Goal: Book appointment/travel/reservation

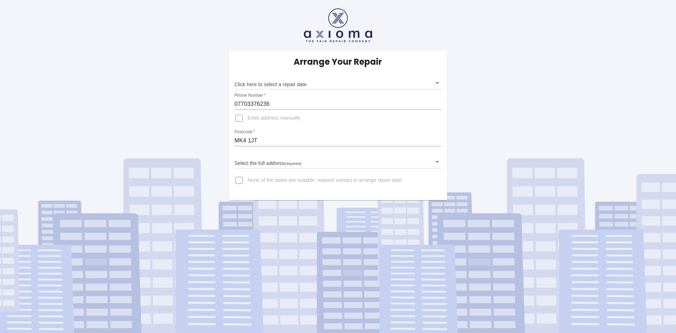
click at [268, 167] on body "Arrange Your Repair Click here to select a repair date ​ Phone Number   * 07703…" at bounding box center [338, 166] width 676 height 333
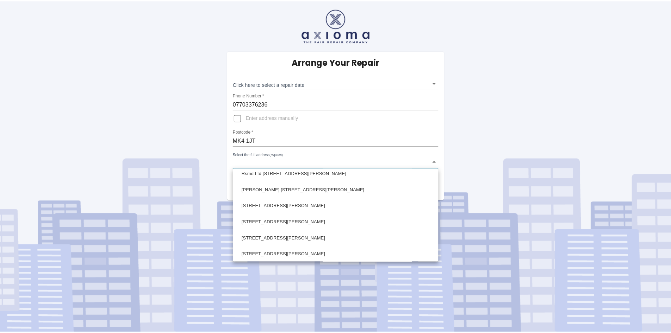
scroll to position [282, 0]
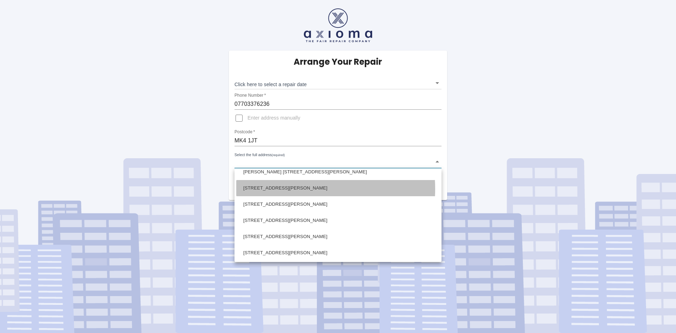
click at [283, 189] on li "[STREET_ADDRESS][PERSON_NAME]" at bounding box center [338, 188] width 204 height 16
type input "[STREET_ADDRESS][PERSON_NAME]"
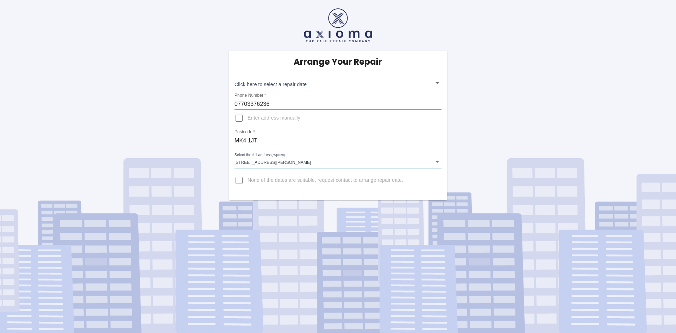
click at [239, 117] on input "Enter address manually" at bounding box center [239, 118] width 17 height 17
checkbox input "true"
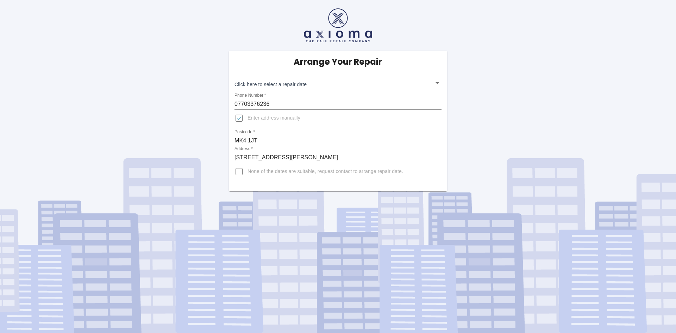
click at [506, 131] on div "Arrange Your Repair Click here to select a repair date ​ Phone Number   * 07703…" at bounding box center [338, 96] width 687 height 192
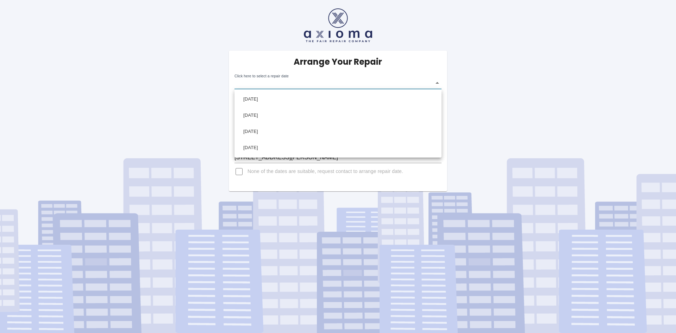
click at [431, 83] on body "Arrange Your Repair Click here to select a repair date ​ Phone Number   * 07703…" at bounding box center [338, 166] width 676 height 333
click at [267, 101] on li "[DATE]" at bounding box center [338, 99] width 204 height 16
type input "[DATE]T00:00:00.000Z"
